Goal: Transaction & Acquisition: Purchase product/service

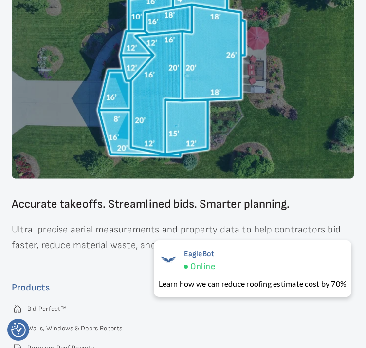
scroll to position [1900, 0]
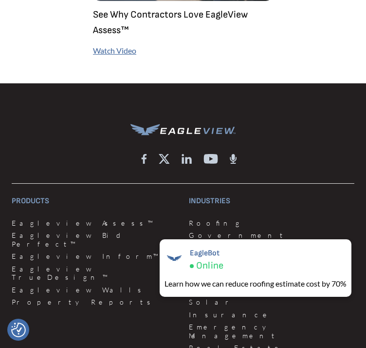
scroll to position [3995, 0]
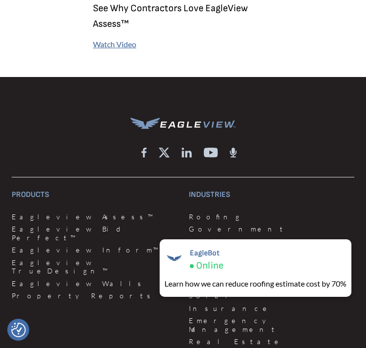
click at [33, 189] on h3 "Products" at bounding box center [95, 195] width 166 height 12
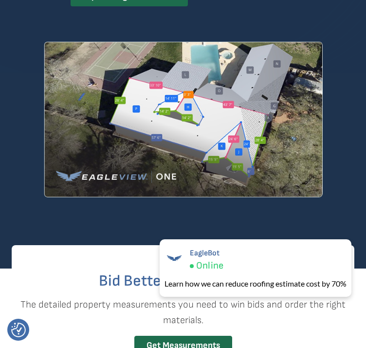
scroll to position [195, 0]
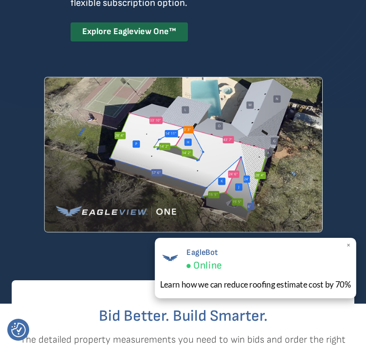
click at [350, 244] on span "×" at bounding box center [348, 245] width 5 height 10
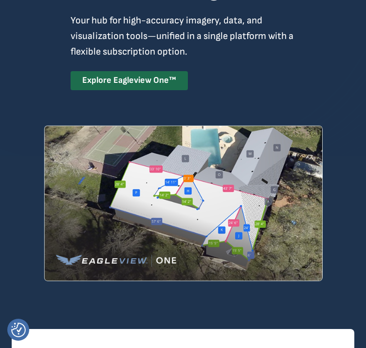
scroll to position [0, 0]
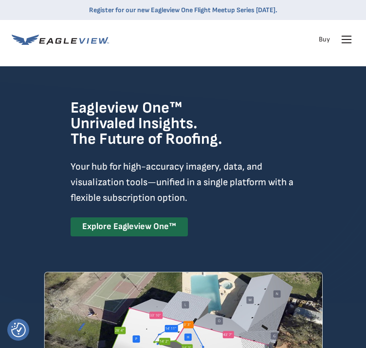
click at [345, 43] on icon at bounding box center [347, 43] width 9 height 0
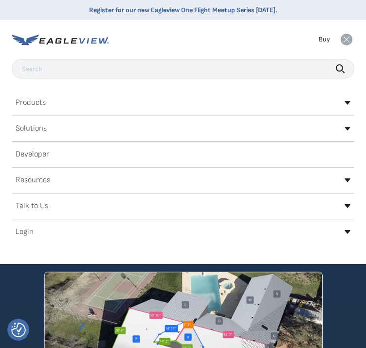
click at [324, 44] on link "Buy" at bounding box center [324, 39] width 11 height 9
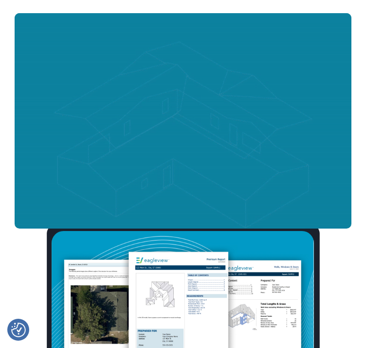
scroll to position [1267, 0]
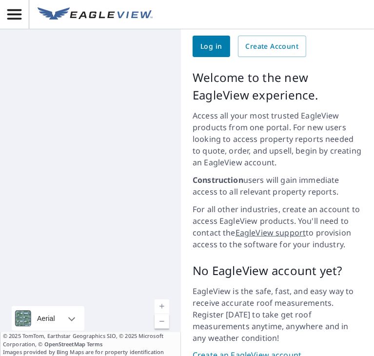
scroll to position [140, 0]
